Goal: Information Seeking & Learning: Learn about a topic

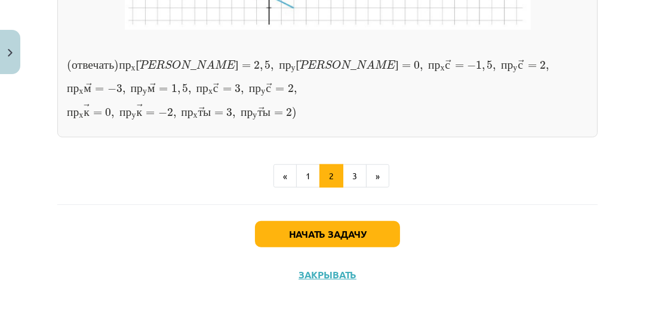
scroll to position [1032, 0]
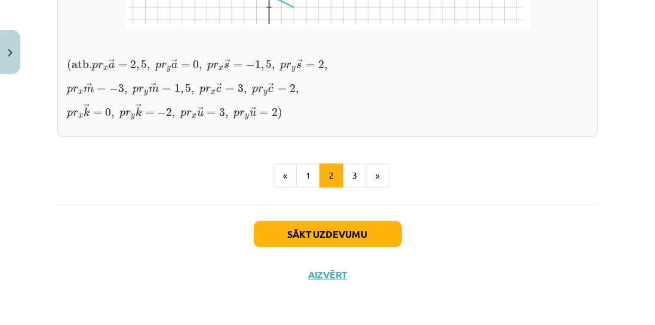
scroll to position [1176, 0]
click at [351, 187] on button "3" at bounding box center [355, 176] width 24 height 24
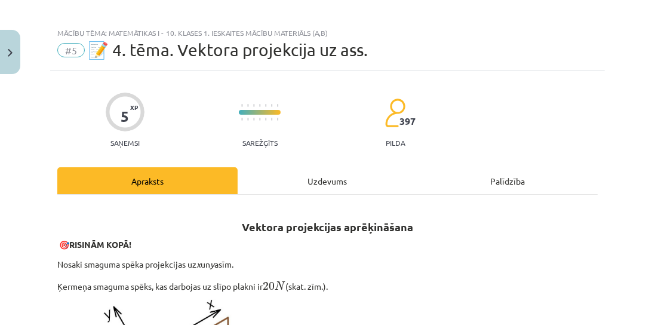
scroll to position [0, 0]
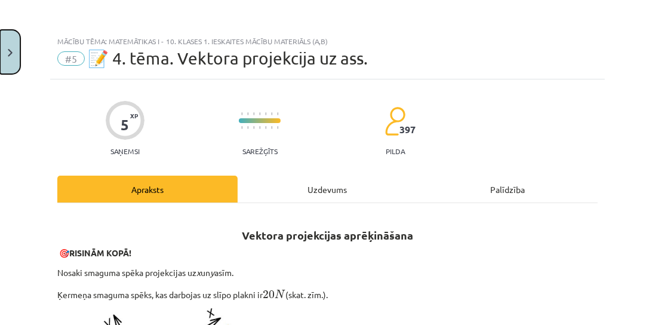
click at [16, 50] on button "Close" at bounding box center [10, 52] width 20 height 44
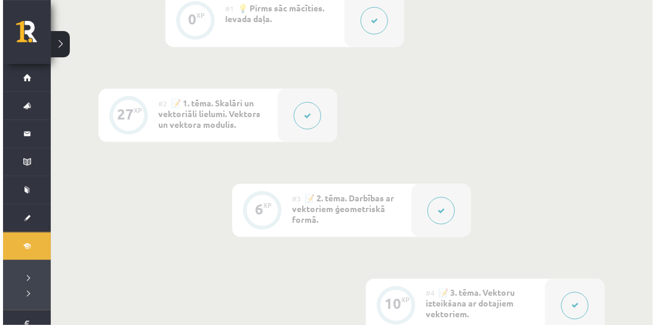
scroll to position [170, 0]
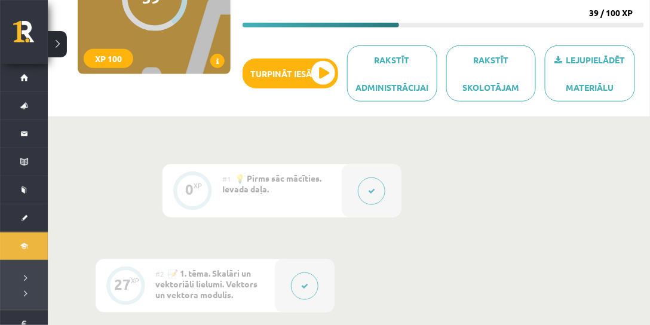
click at [311, 279] on button at bounding box center [304, 285] width 27 height 27
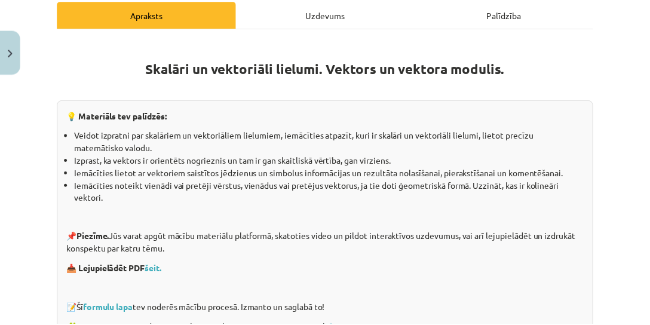
scroll to position [239, 0]
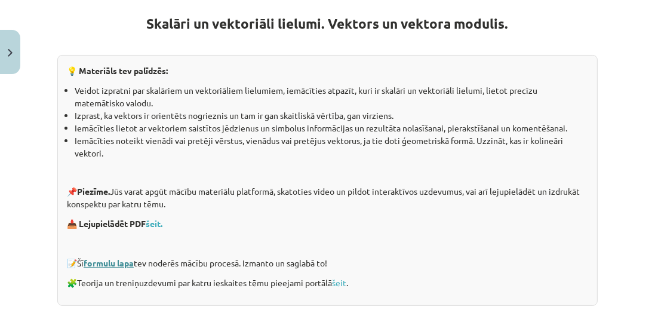
click at [127, 261] on link "formulu lapa" at bounding box center [109, 262] width 50 height 11
click at [8, 51] on img "Close" at bounding box center [10, 53] width 5 height 8
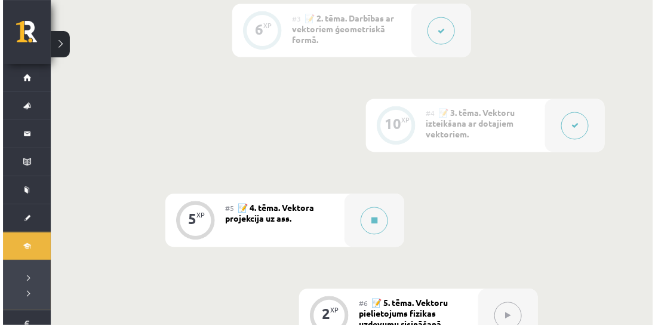
scroll to position [682, 0]
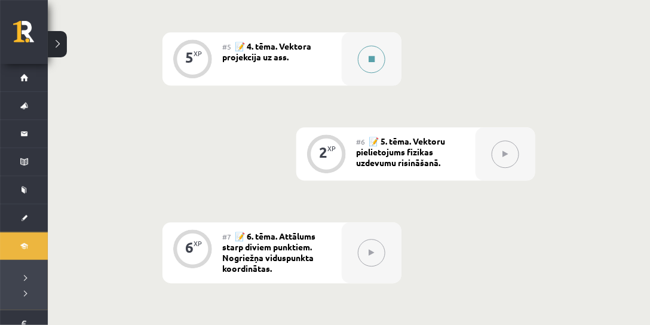
click at [378, 51] on button at bounding box center [371, 58] width 27 height 27
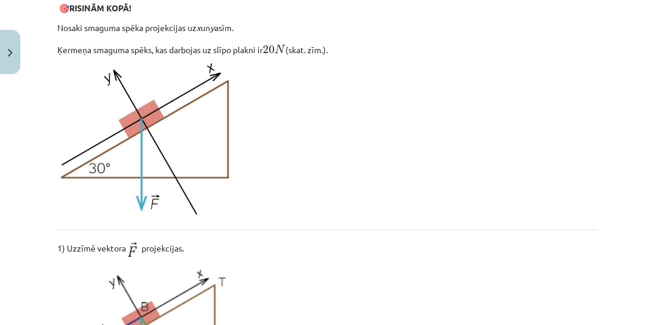
scroll to position [0, 0]
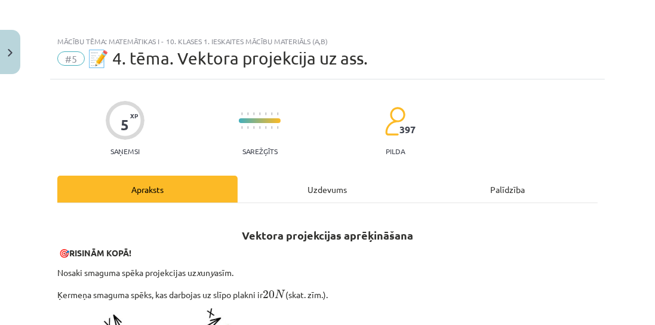
click at [330, 183] on div "Uzdevums" at bounding box center [328, 189] width 180 height 27
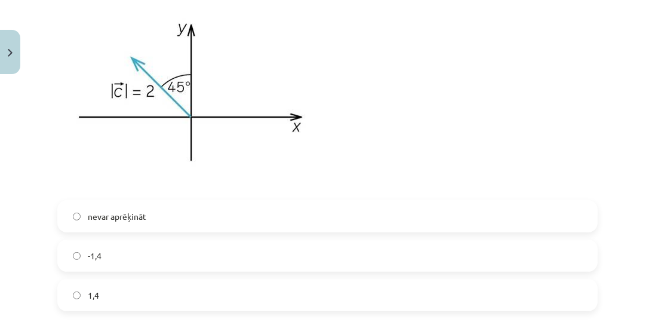
scroll to position [405, 0]
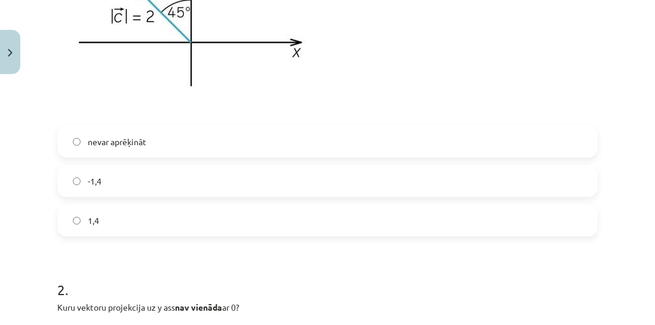
click at [167, 179] on label "-1,4" at bounding box center [328, 181] width 538 height 30
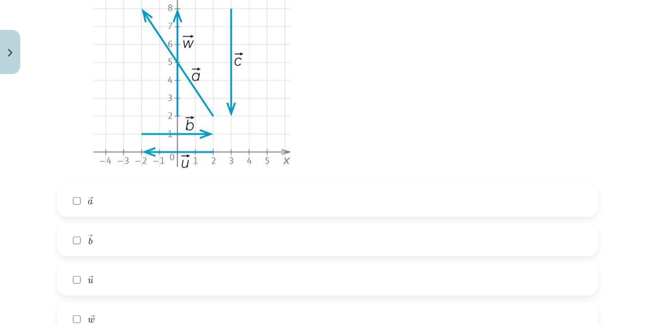
scroll to position [780, 0]
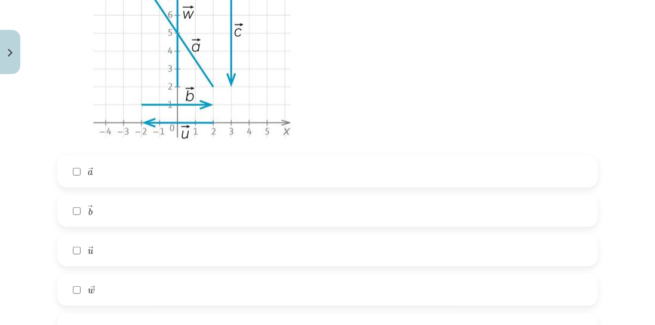
click at [101, 175] on label "→ a a →" at bounding box center [328, 171] width 538 height 30
click at [151, 291] on label "→ w w →" at bounding box center [328, 290] width 538 height 30
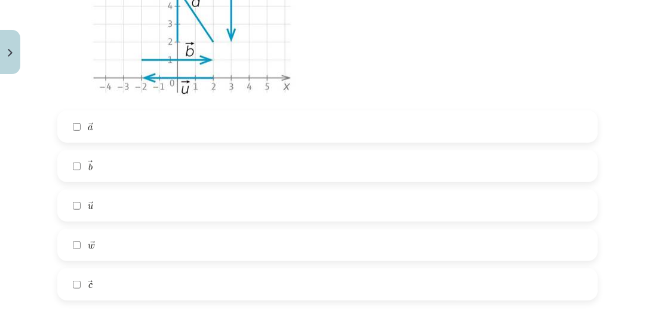
scroll to position [882, 0]
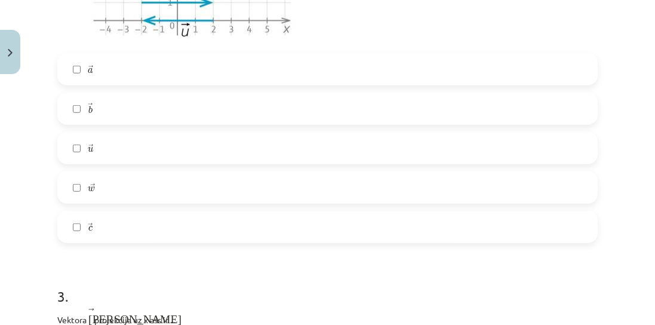
click at [129, 228] on label "→ c c →" at bounding box center [328, 227] width 538 height 30
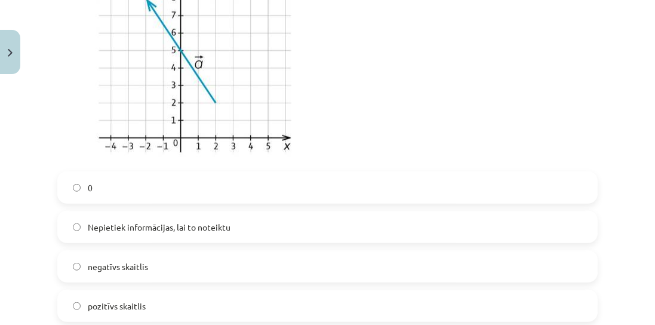
scroll to position [1292, 0]
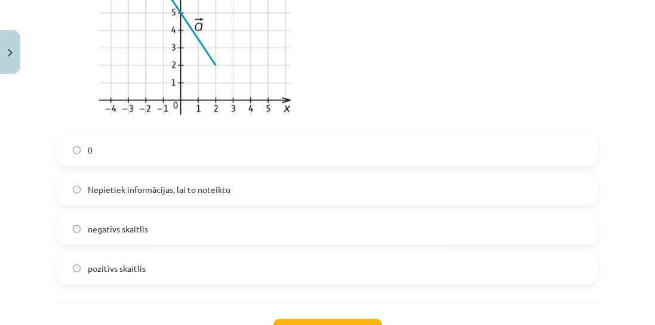
click at [220, 230] on label "negatīvs skaitlis" at bounding box center [328, 229] width 538 height 30
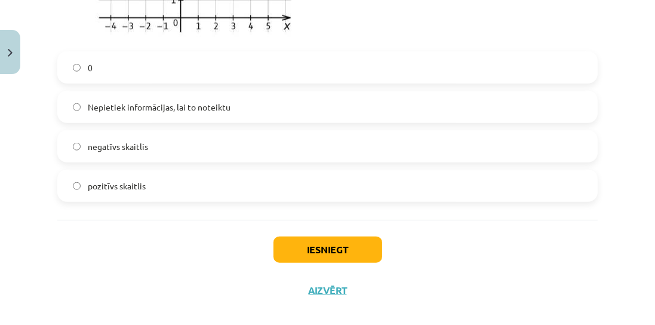
scroll to position [1390, 0]
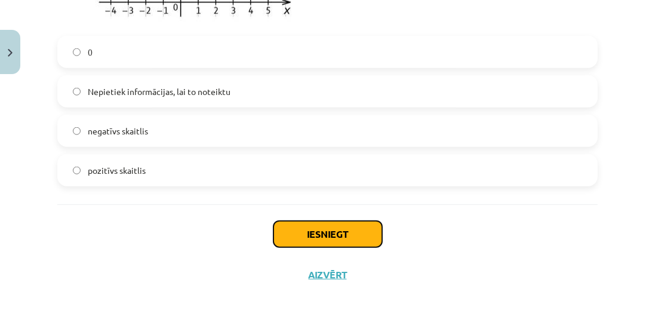
click at [285, 237] on button "Iesniegt" at bounding box center [327, 234] width 109 height 26
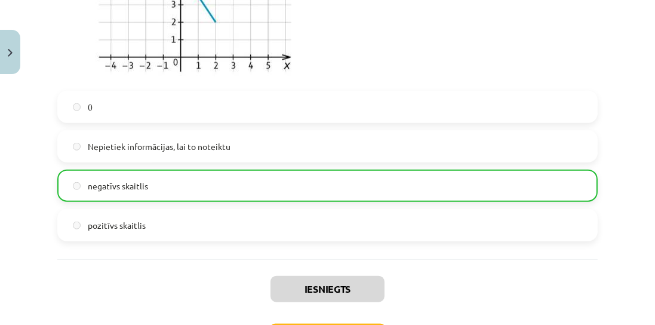
scroll to position [1427, 0]
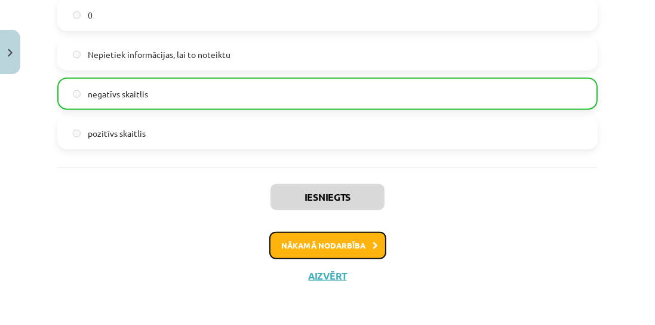
click at [360, 239] on button "Nākamā nodarbība" at bounding box center [327, 245] width 117 height 27
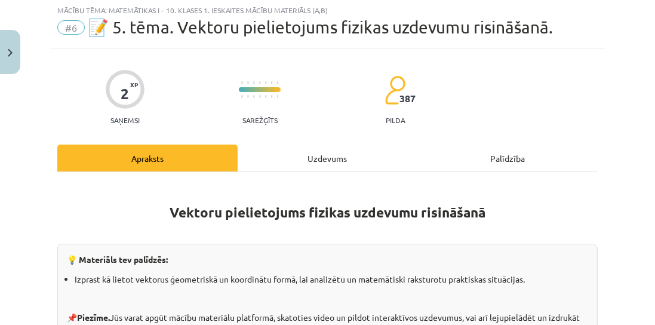
scroll to position [30, 0]
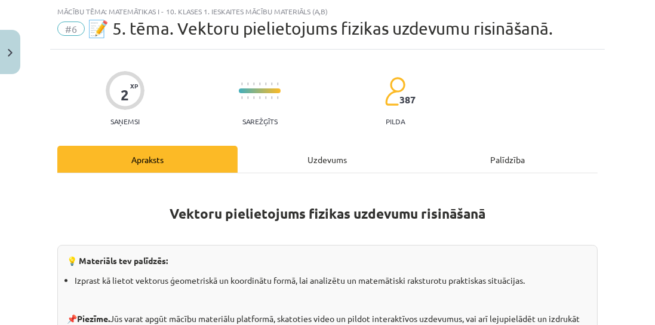
click at [303, 156] on div "Uzdevums" at bounding box center [328, 159] width 180 height 27
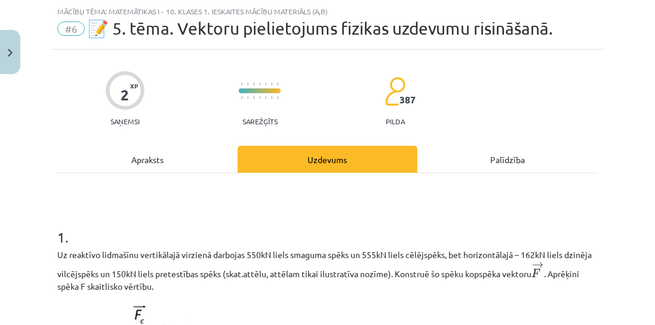
click at [128, 152] on div "Apraksts" at bounding box center [147, 159] width 180 height 27
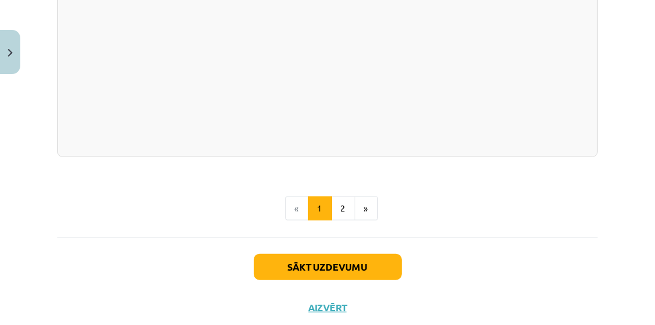
scroll to position [1368, 0]
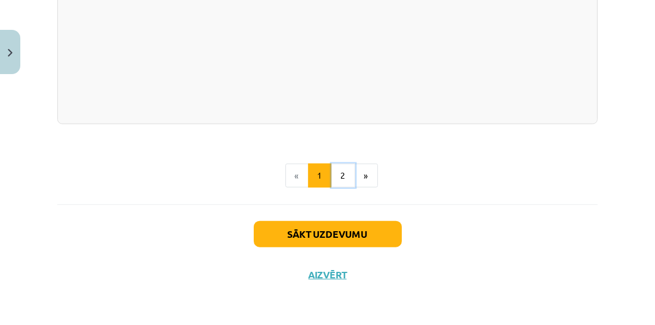
click at [345, 183] on button "2" at bounding box center [343, 176] width 24 height 24
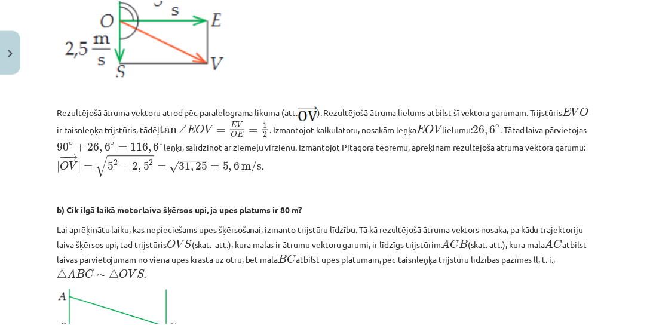
scroll to position [0, 0]
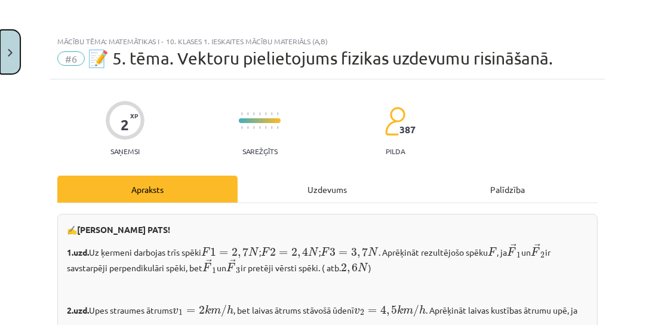
click at [10, 60] on button "Close" at bounding box center [10, 52] width 20 height 44
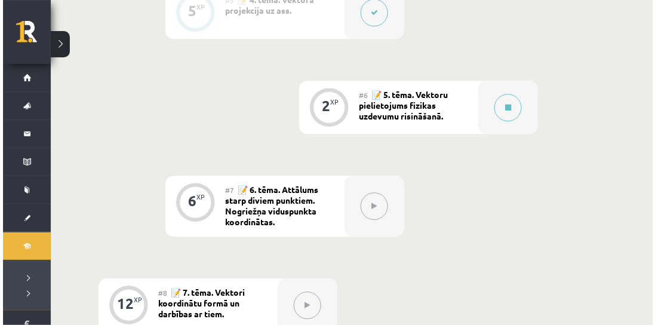
scroll to position [614, 0]
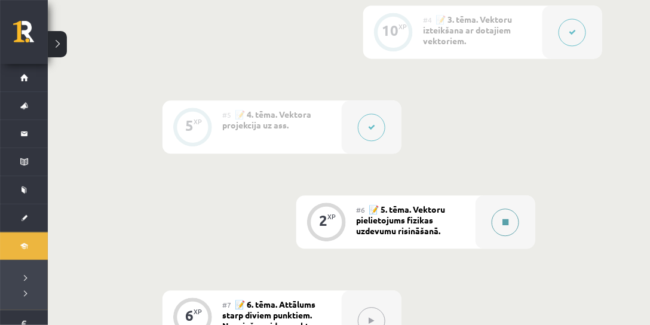
click at [515, 227] on button at bounding box center [504, 221] width 27 height 27
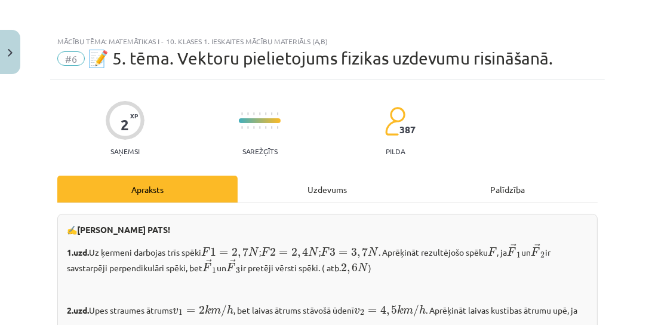
scroll to position [204, 0]
